Goal: Transaction & Acquisition: Book appointment/travel/reservation

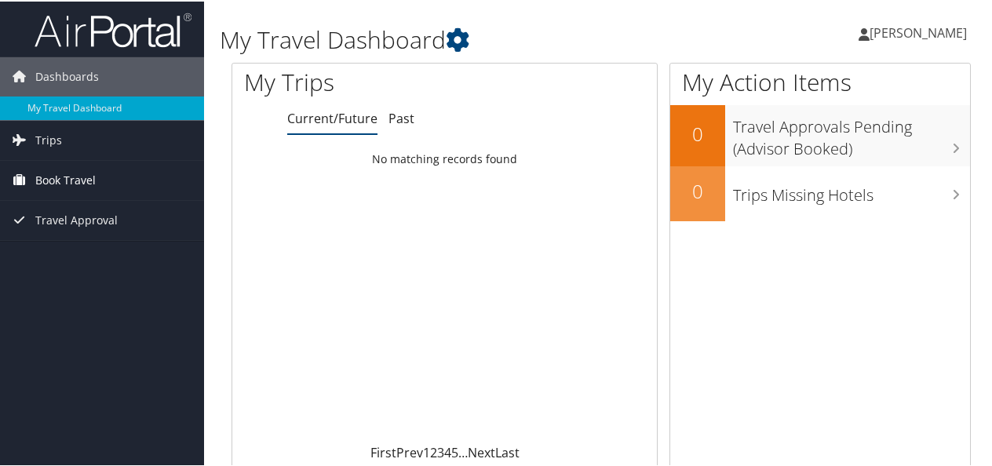
click at [50, 177] on span "Book Travel" at bounding box center [65, 178] width 60 height 39
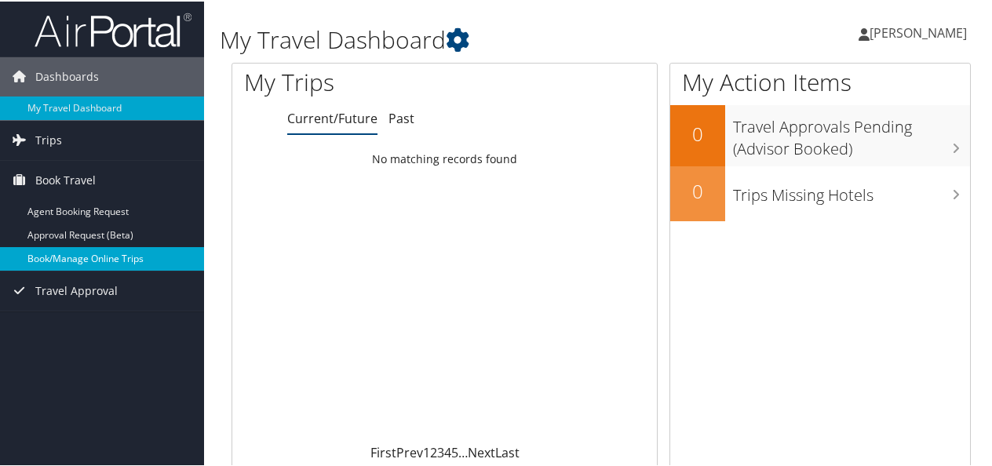
click at [48, 253] on link "Book/Manage Online Trips" at bounding box center [102, 258] width 204 height 24
